Goal: Task Accomplishment & Management: Manage account settings

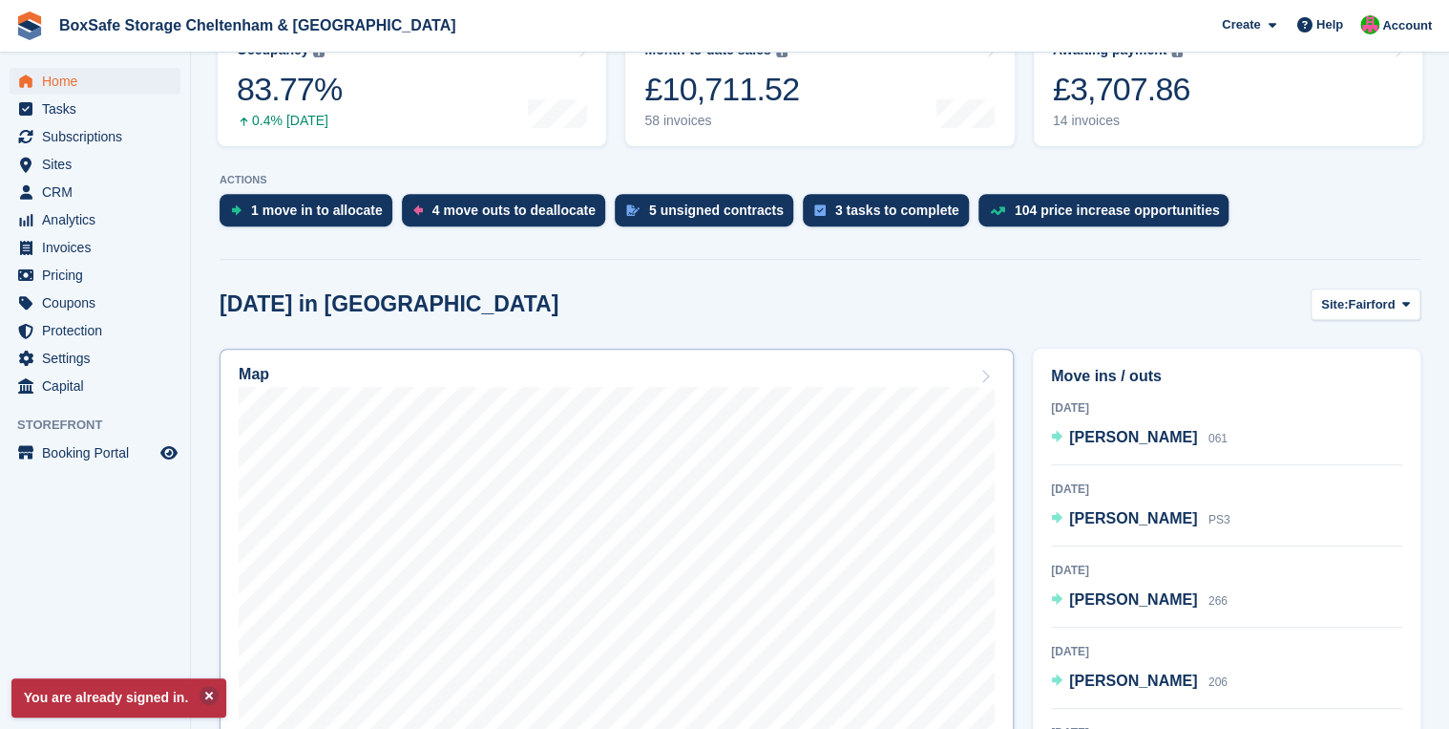
scroll to position [306, 0]
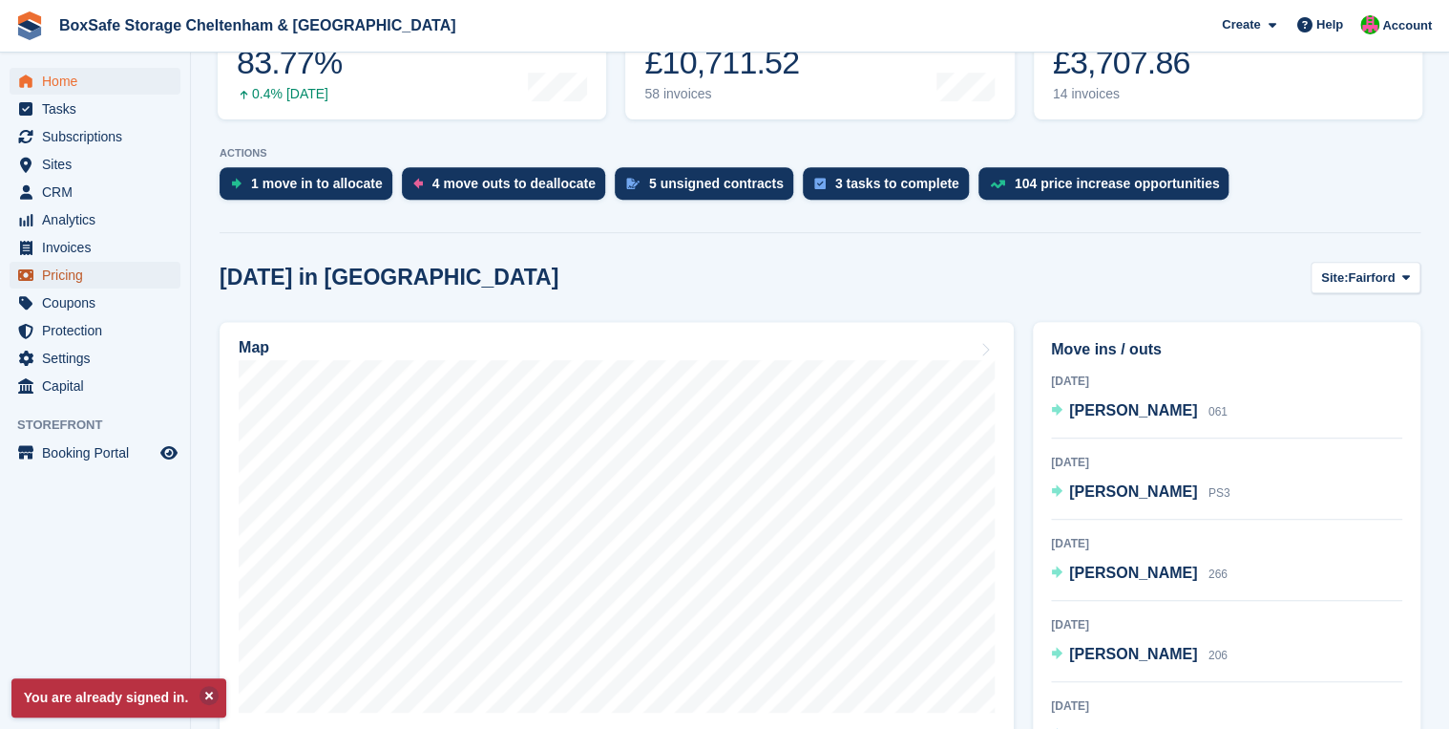
click at [73, 278] on span "Pricing" at bounding box center [99, 275] width 115 height 27
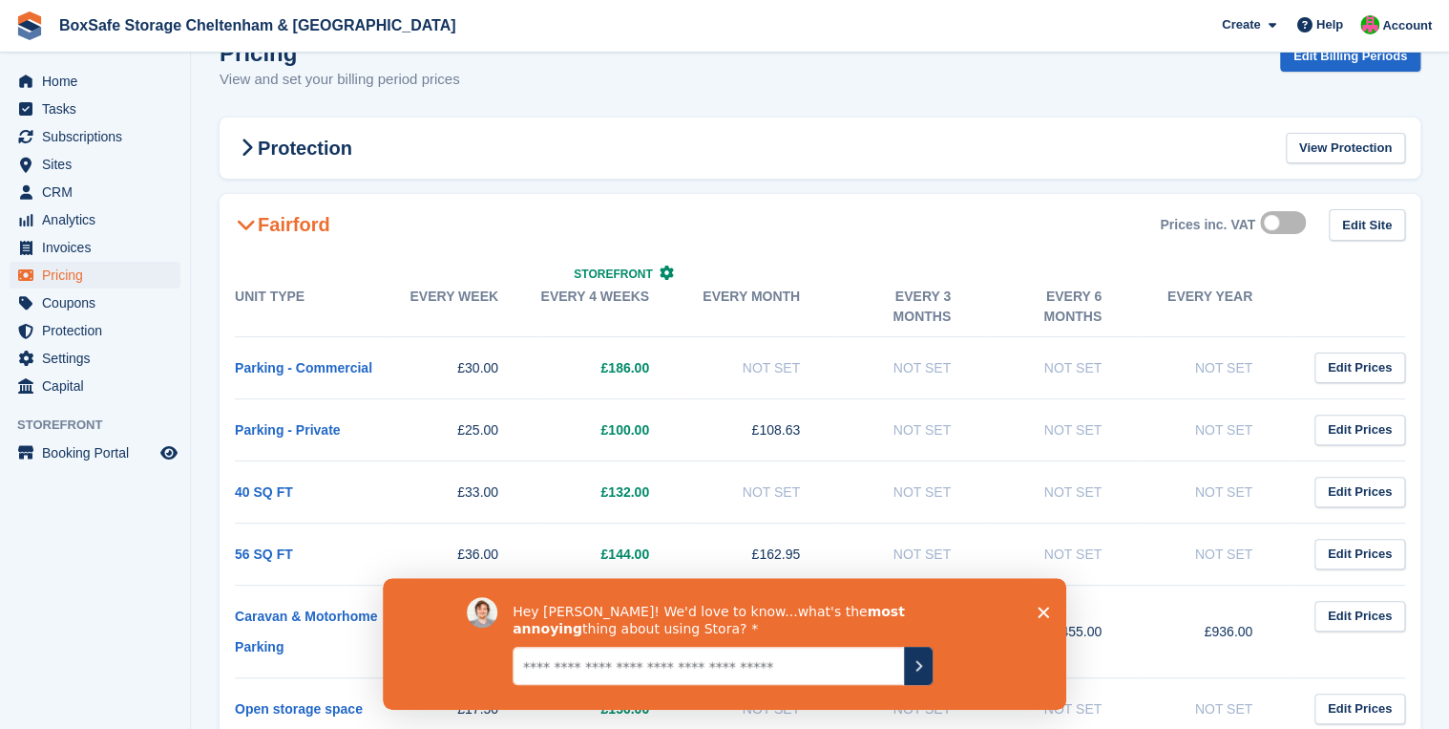
scroll to position [76, 0]
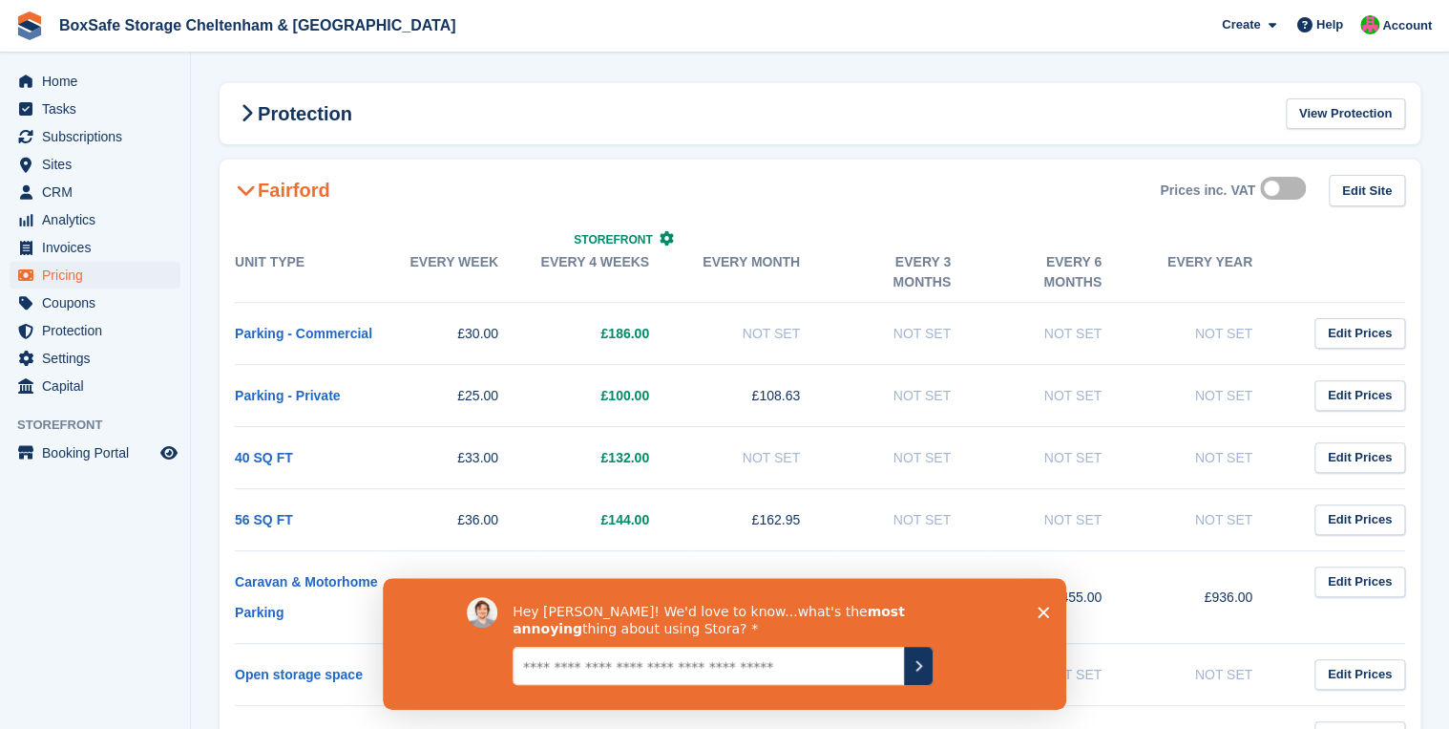
click at [1043, 609] on polygon "Close survey" at bounding box center [1043, 610] width 11 height 11
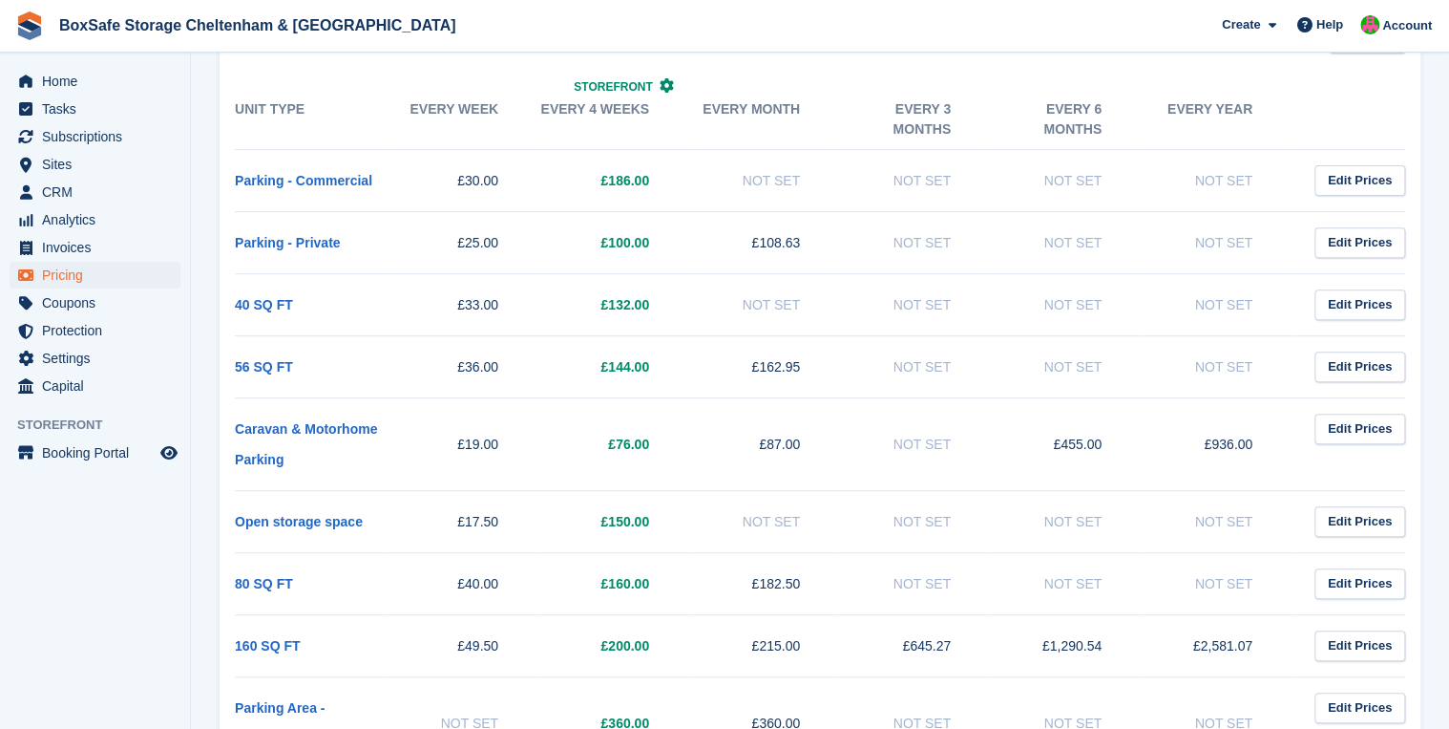
scroll to position [153, 0]
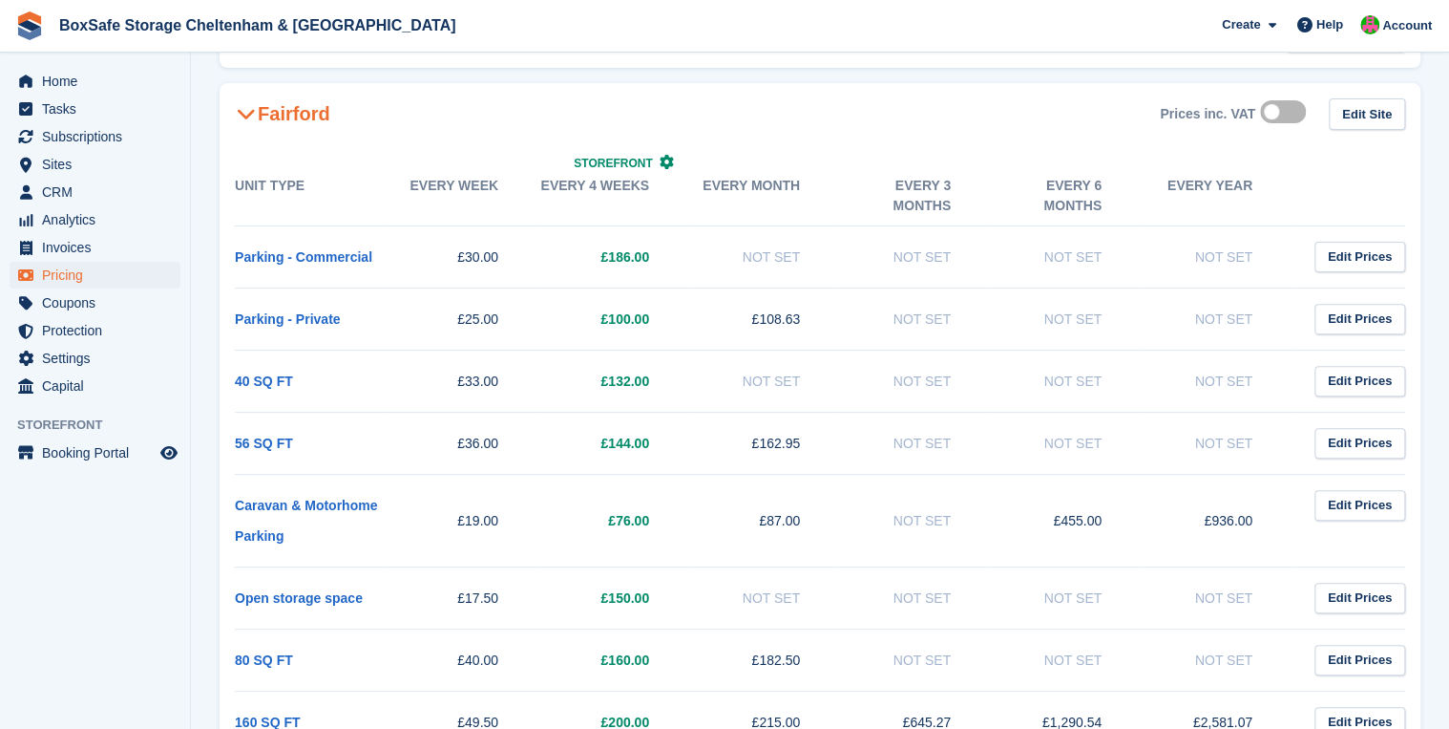
click at [1287, 116] on label at bounding box center [1286, 111] width 53 height 15
click at [1279, 108] on label at bounding box center [1286, 111] width 53 height 15
click at [1271, 109] on label at bounding box center [1286, 111] width 53 height 15
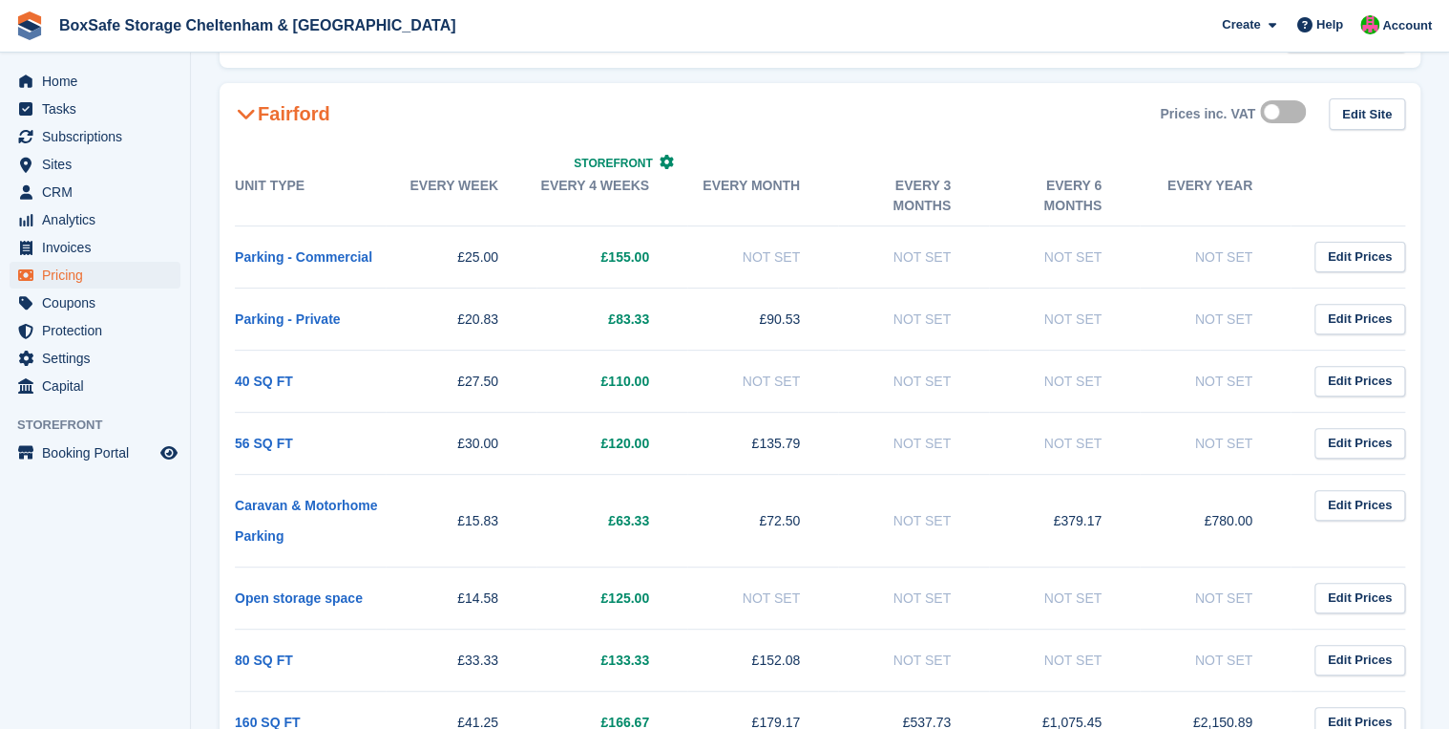
click at [1276, 110] on label at bounding box center [1286, 111] width 53 height 15
click at [1294, 115] on label at bounding box center [1286, 111] width 53 height 15
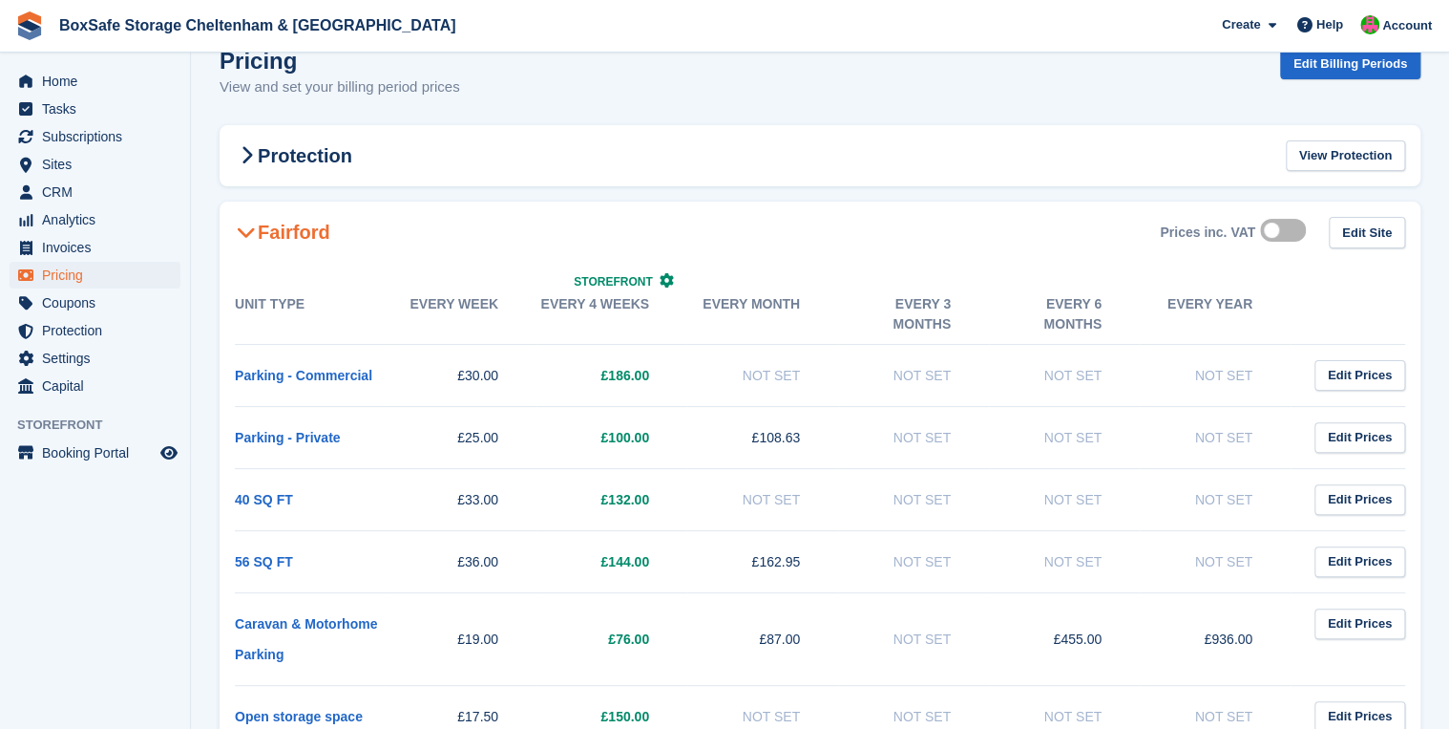
scroll to position [0, 0]
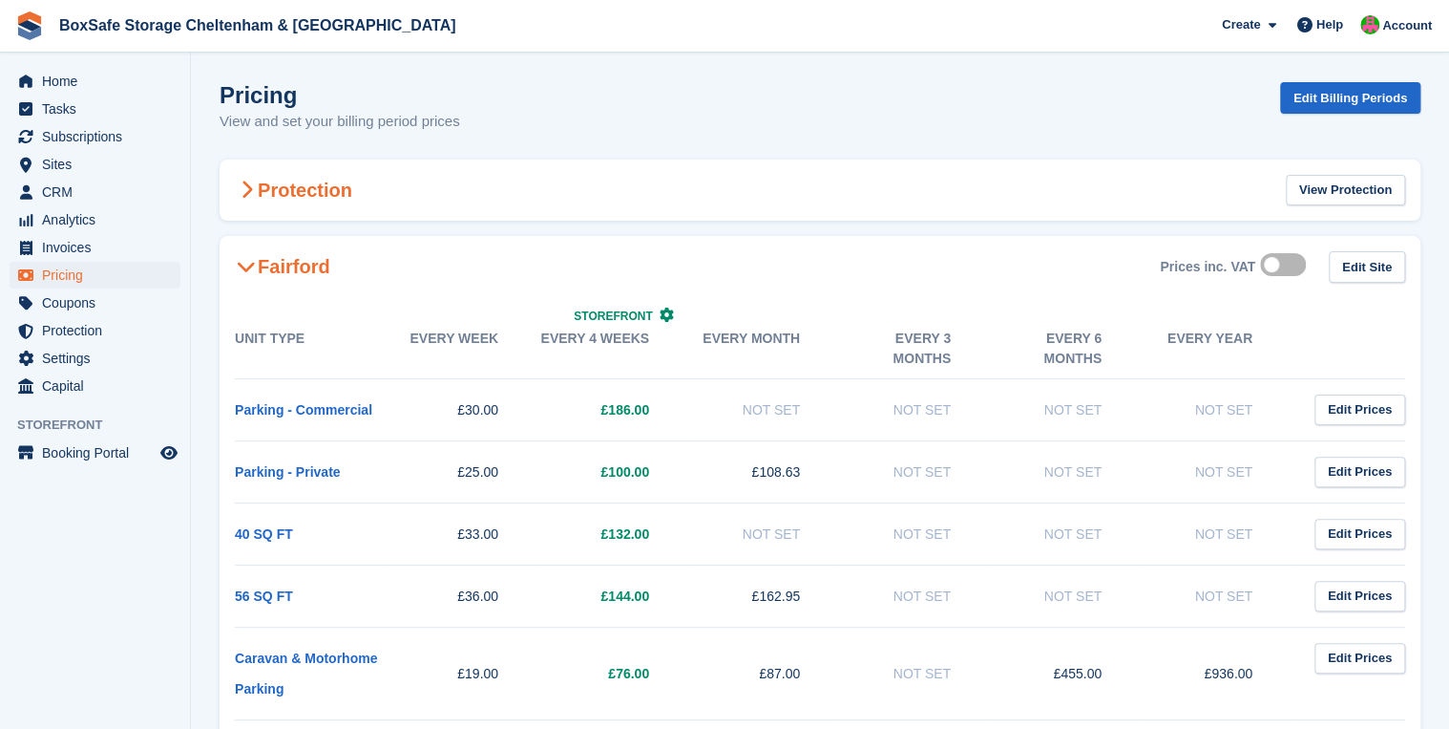
click at [250, 190] on icon at bounding box center [247, 189] width 12 height 19
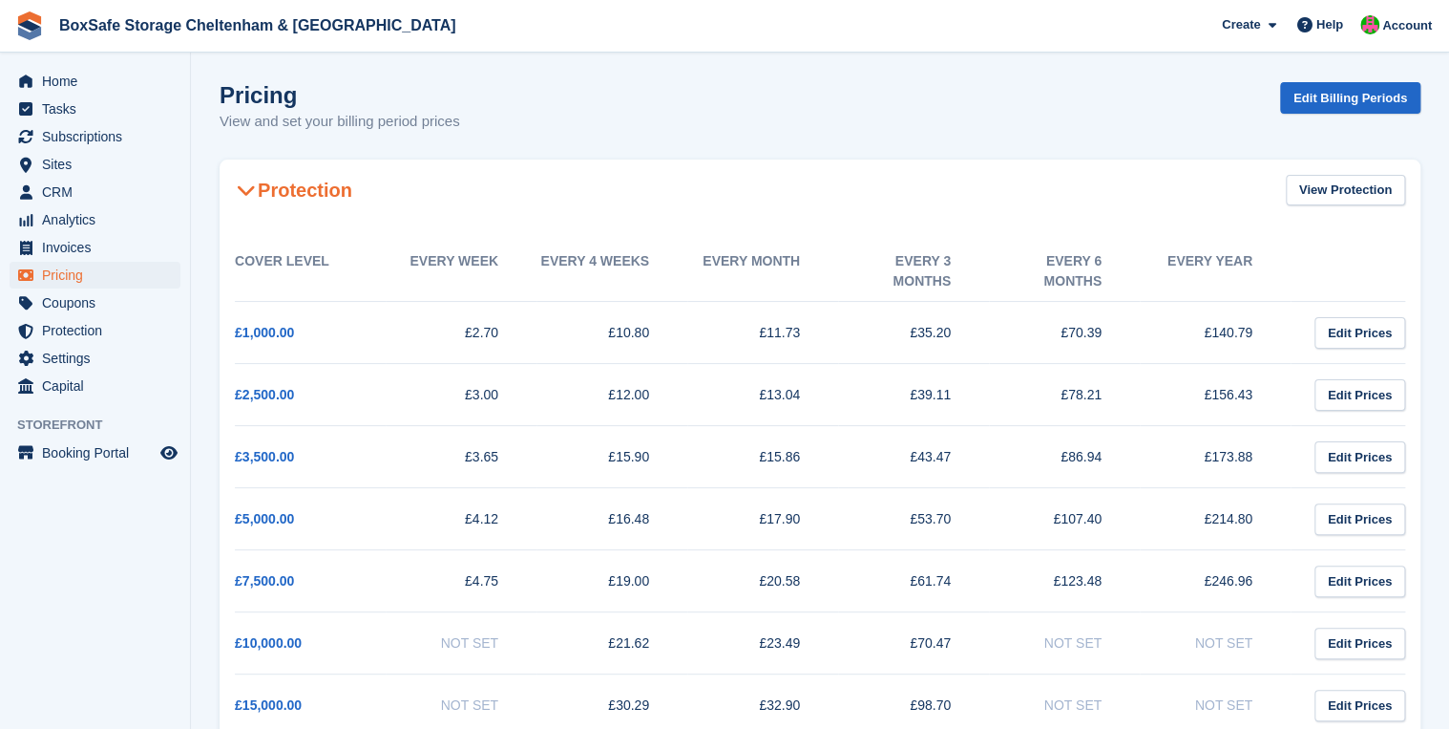
click at [247, 179] on span at bounding box center [246, 190] width 23 height 23
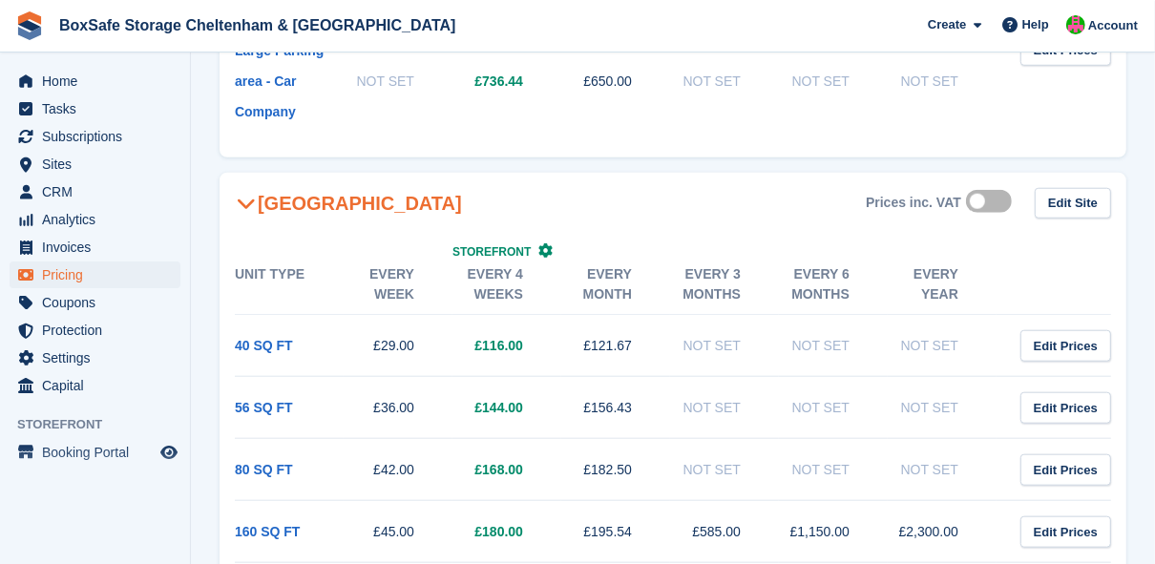
scroll to position [1210, 0]
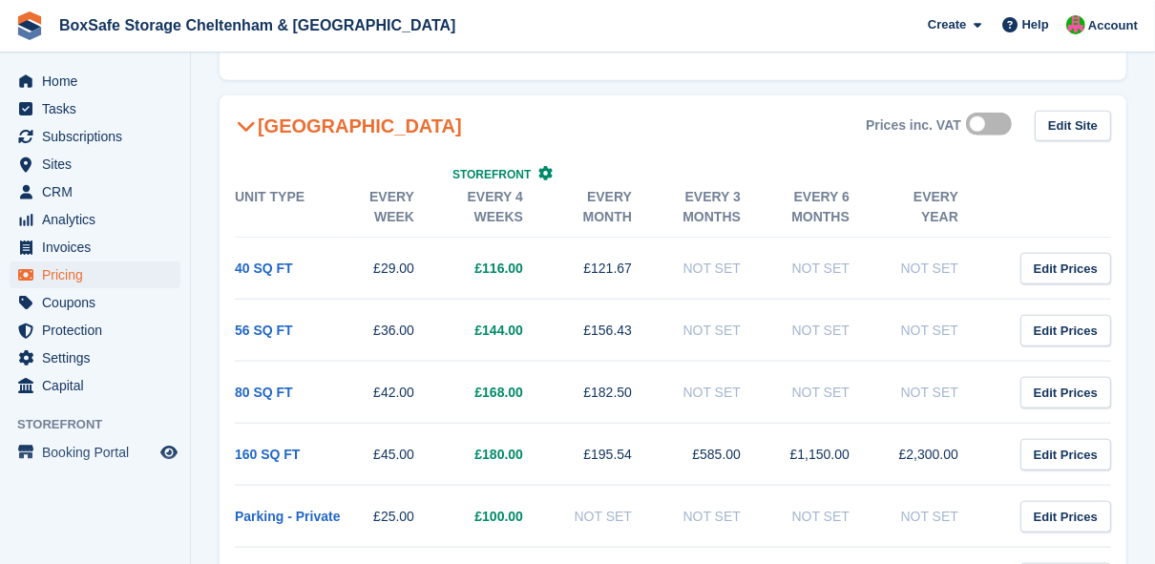
click at [990, 121] on label at bounding box center [992, 123] width 53 height 15
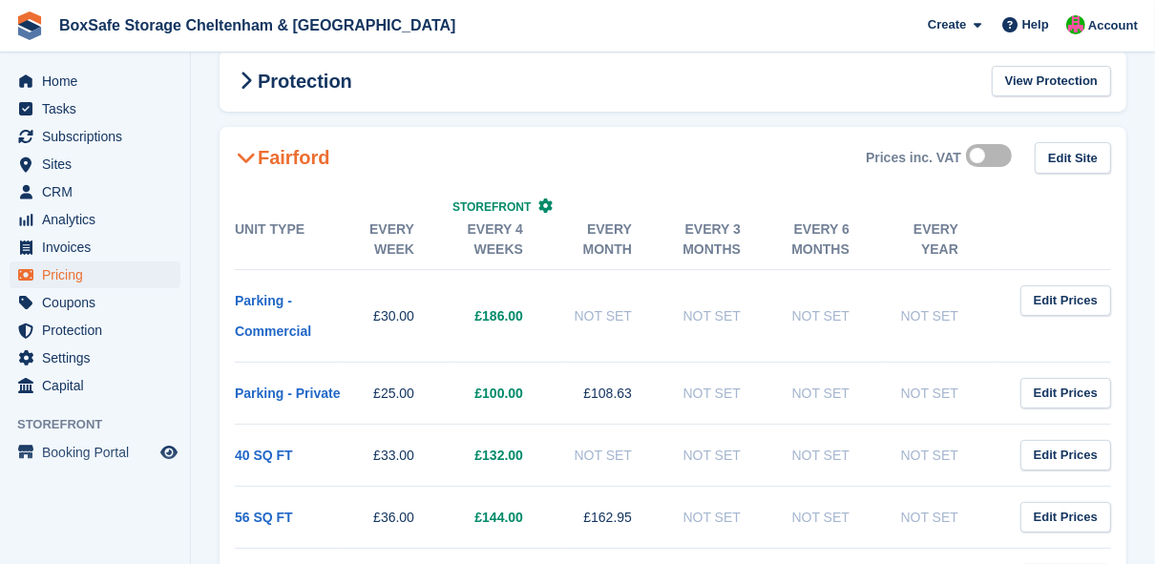
scroll to position [0, 0]
